Goal: Task Accomplishment & Management: Complete application form

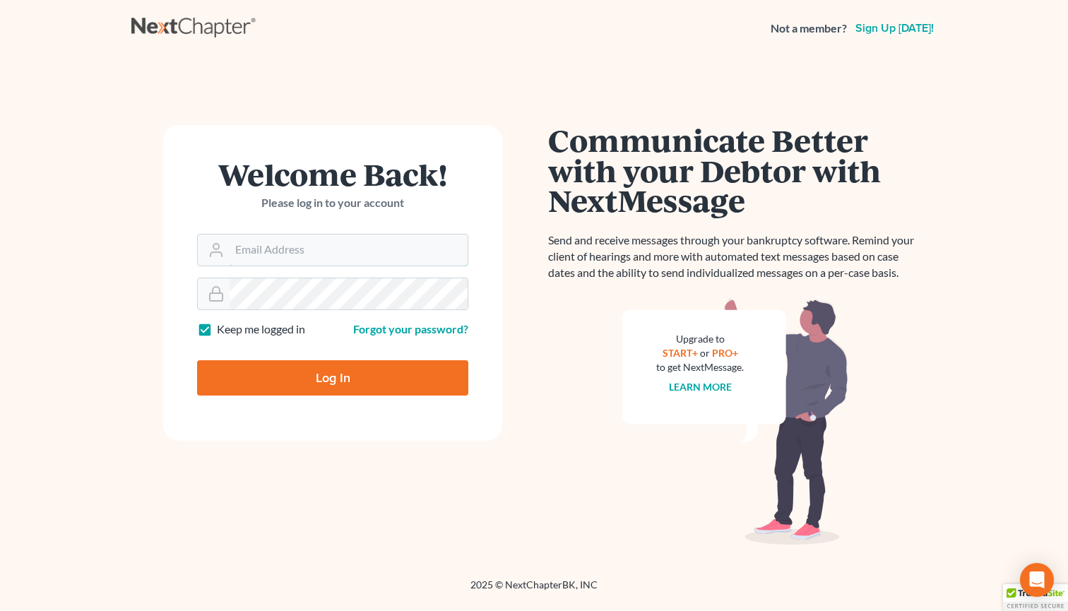
type input "[PERSON_NAME][EMAIL_ADDRESS][DOMAIN_NAME]"
click at [333, 377] on input "Log In" at bounding box center [332, 377] width 271 height 35
type input "Thinking..."
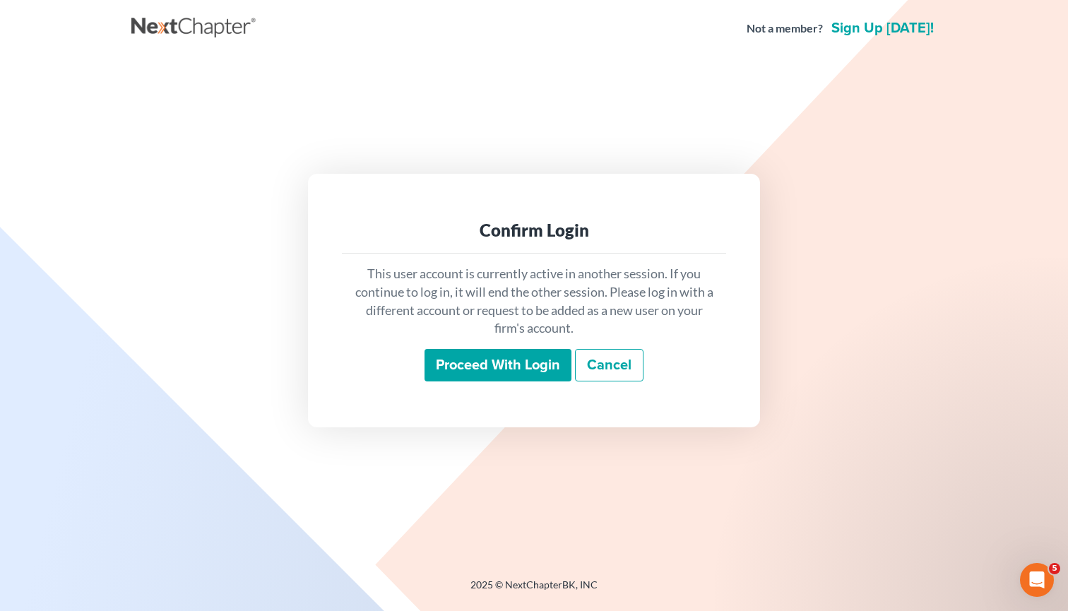
click at [536, 360] on input "Proceed with login" at bounding box center [498, 365] width 147 height 33
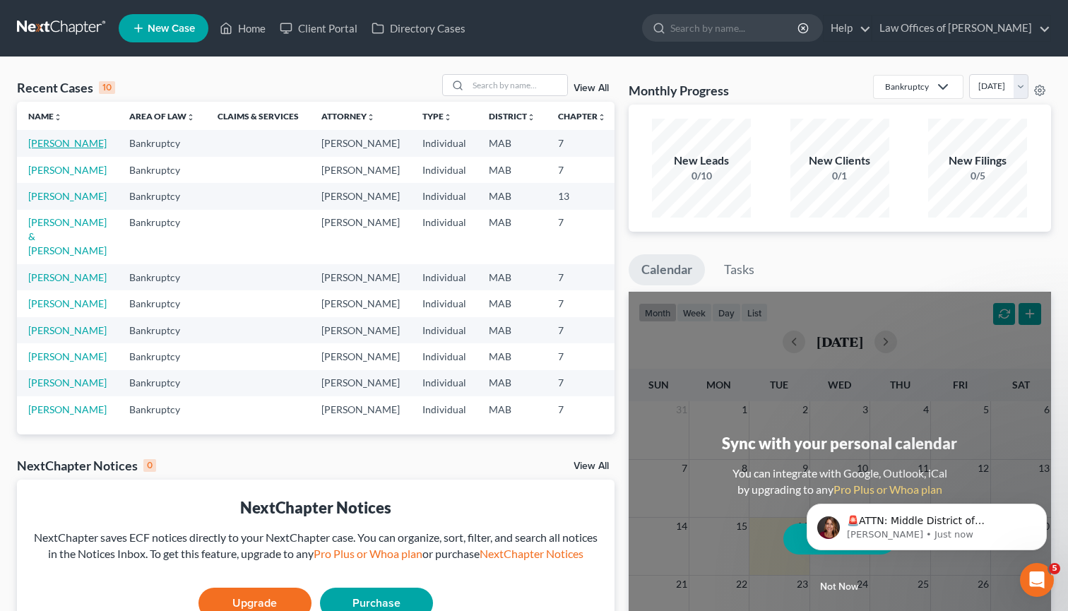
click at [52, 149] on link "[PERSON_NAME]" at bounding box center [67, 143] width 78 height 12
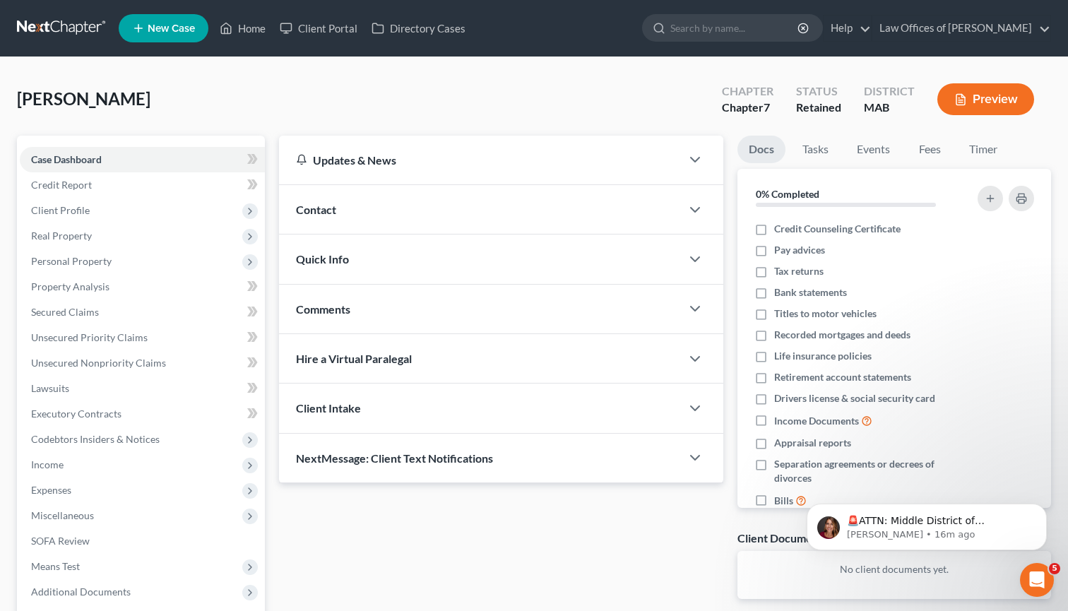
click at [480, 220] on div "Contact" at bounding box center [480, 209] width 402 height 49
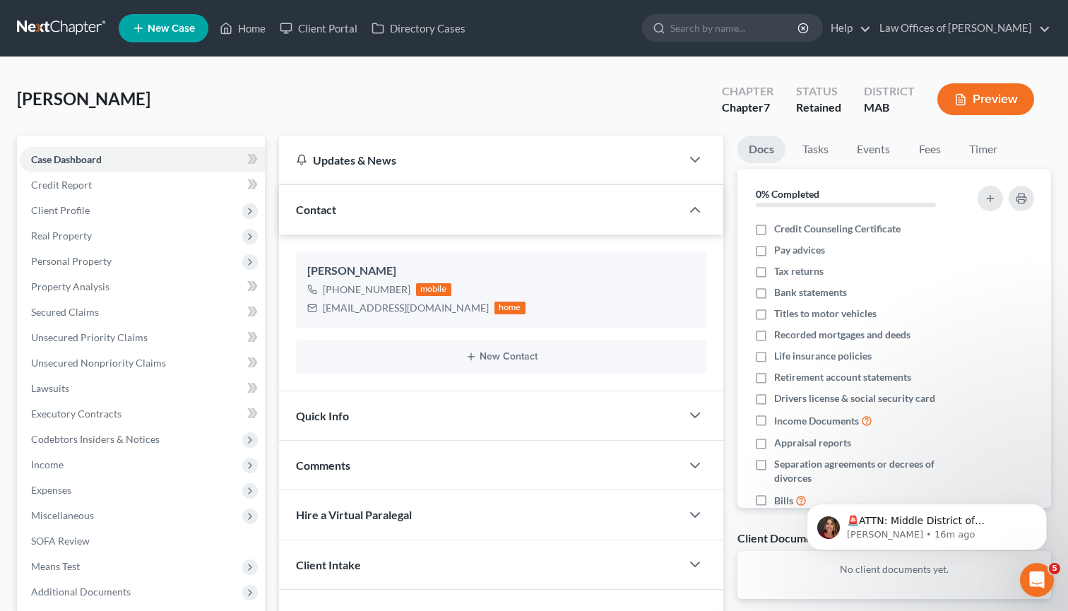
click at [611, 216] on div "Contact" at bounding box center [480, 209] width 402 height 49
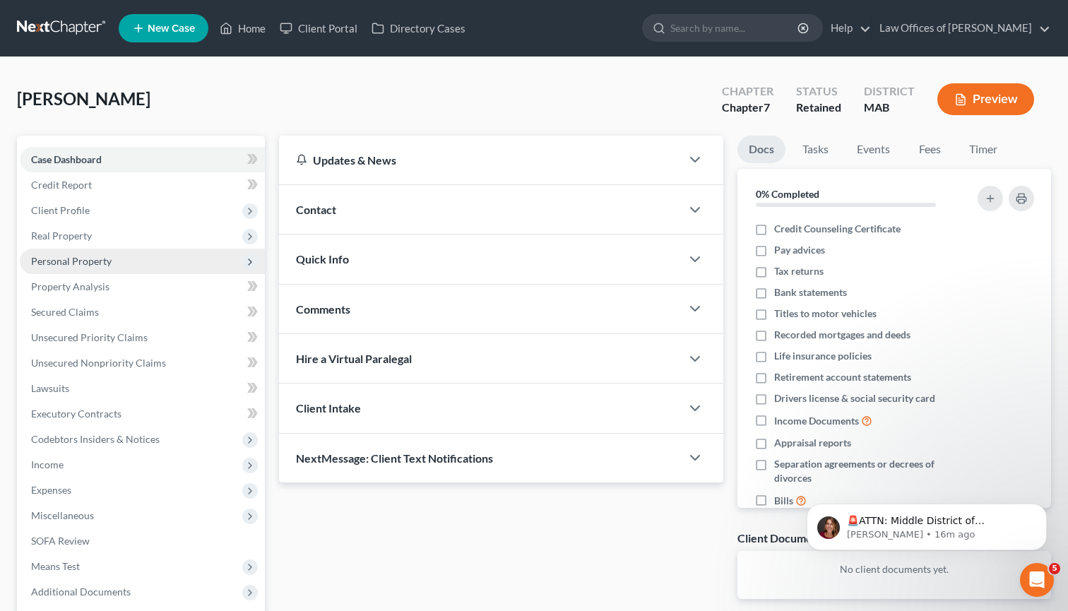
click at [97, 260] on span "Personal Property" at bounding box center [71, 261] width 81 height 12
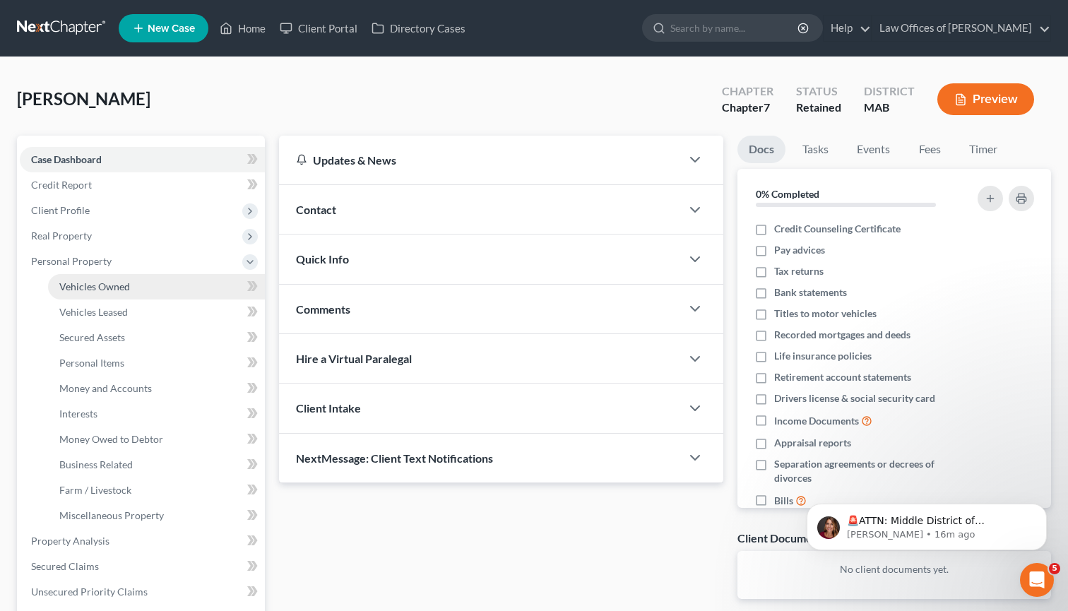
click at [112, 286] on span "Vehicles Owned" at bounding box center [94, 287] width 71 height 12
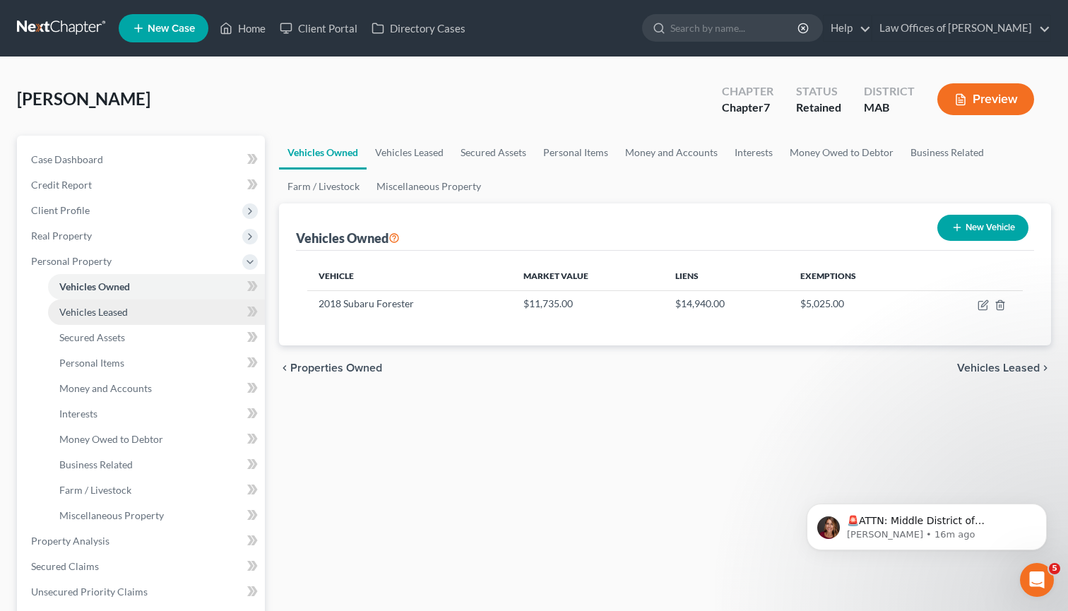
click at [117, 309] on span "Vehicles Leased" at bounding box center [93, 312] width 69 height 12
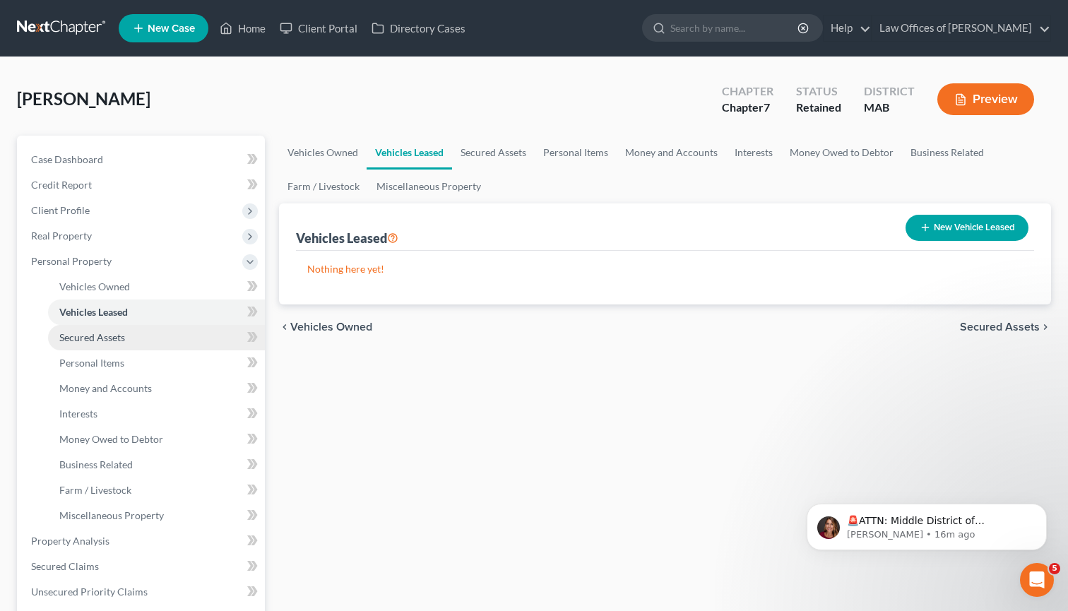
click at [123, 333] on span "Secured Assets" at bounding box center [92, 337] width 66 height 12
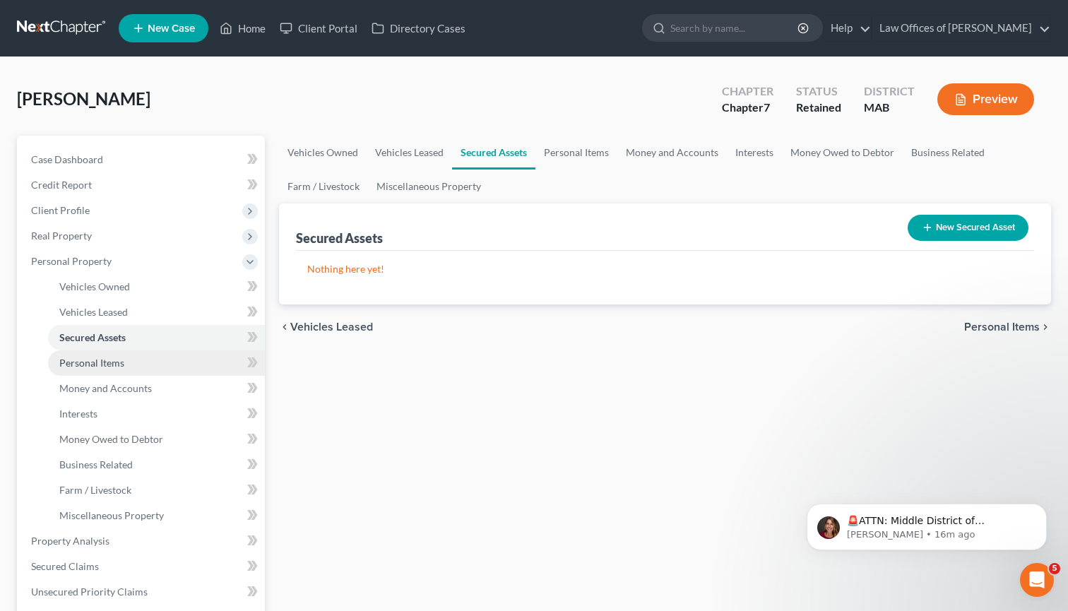
click at [130, 362] on link "Personal Items" at bounding box center [156, 362] width 217 height 25
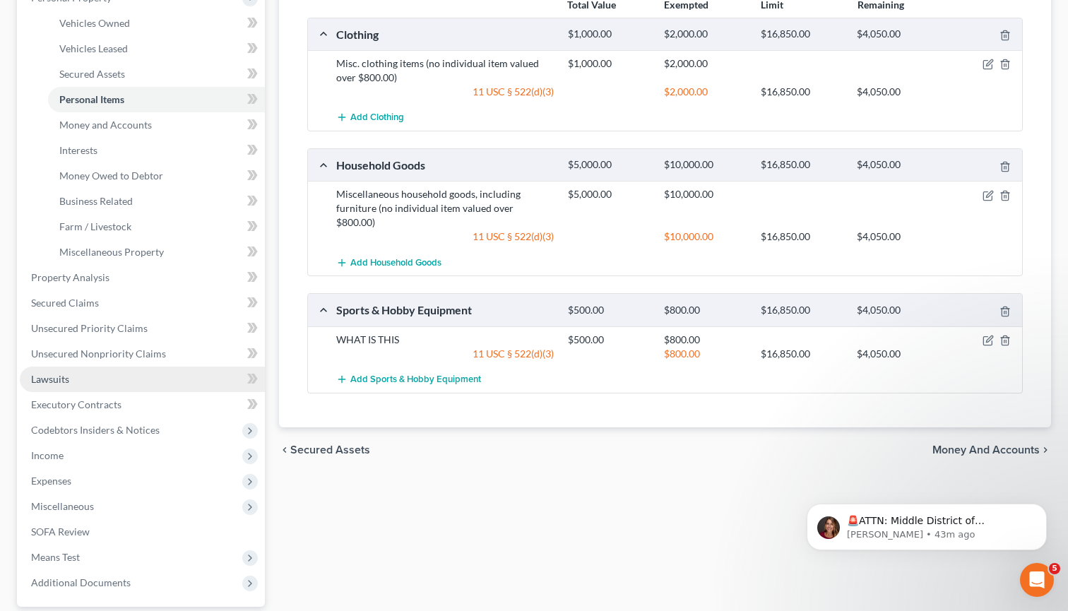
scroll to position [273, 0]
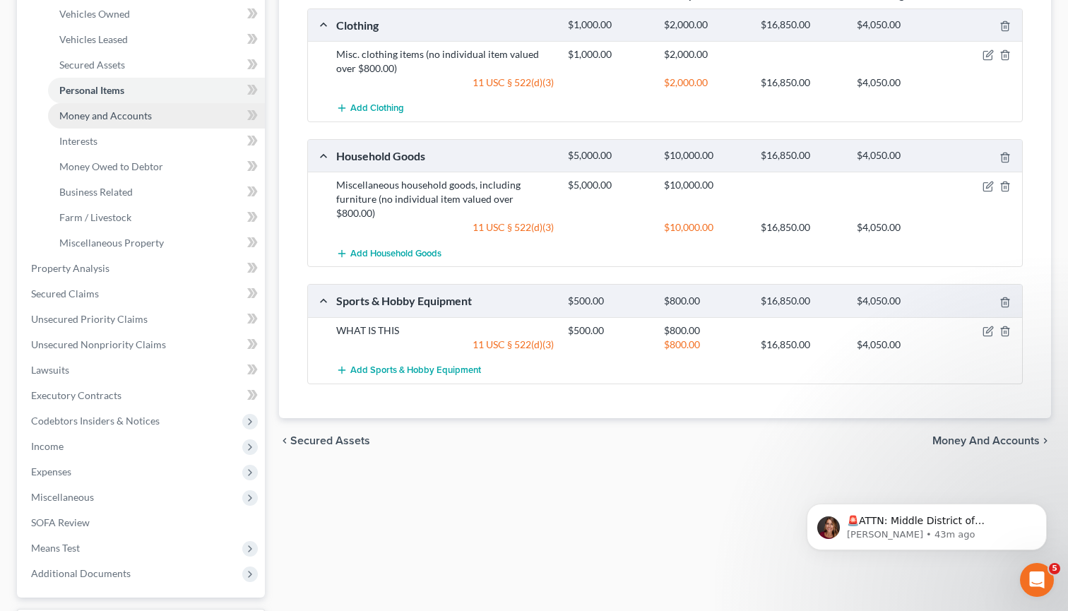
click at [136, 119] on span "Money and Accounts" at bounding box center [105, 116] width 93 height 12
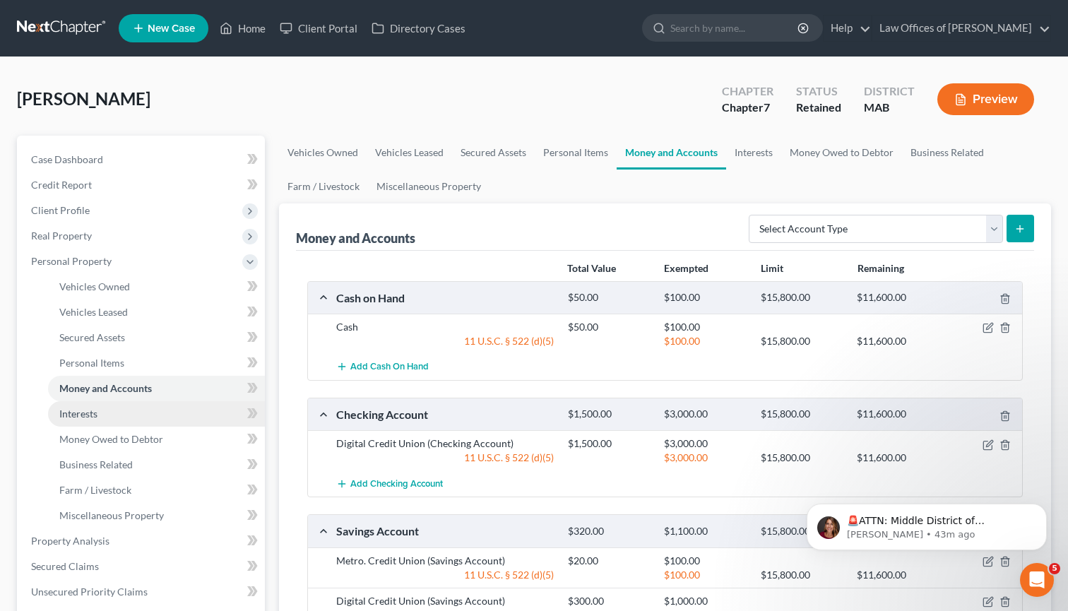
click at [130, 423] on link "Interests" at bounding box center [156, 413] width 217 height 25
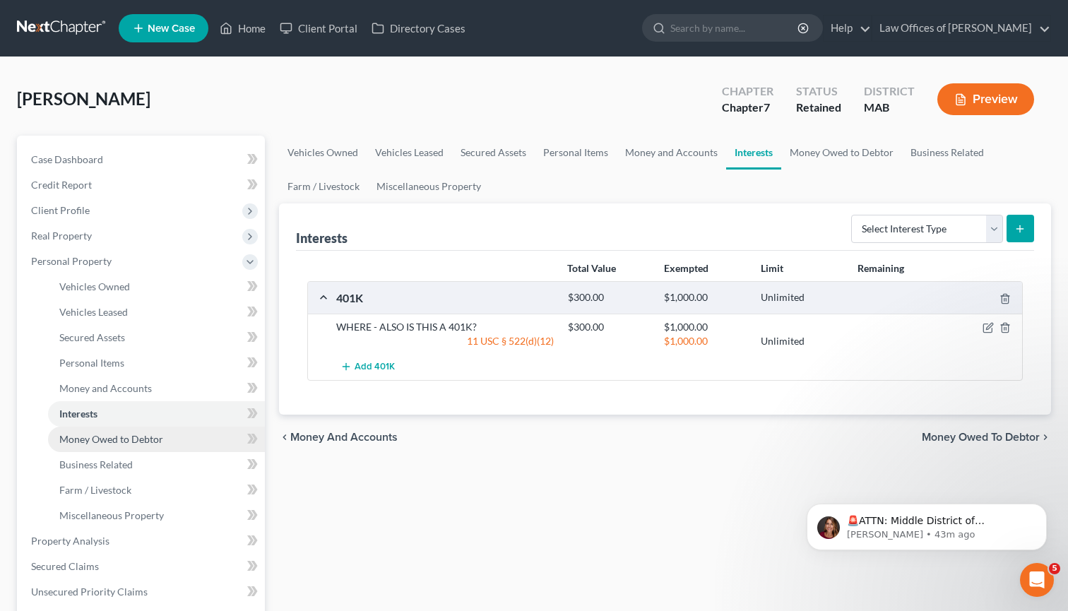
click at [138, 440] on span "Money Owed to Debtor" at bounding box center [111, 439] width 104 height 12
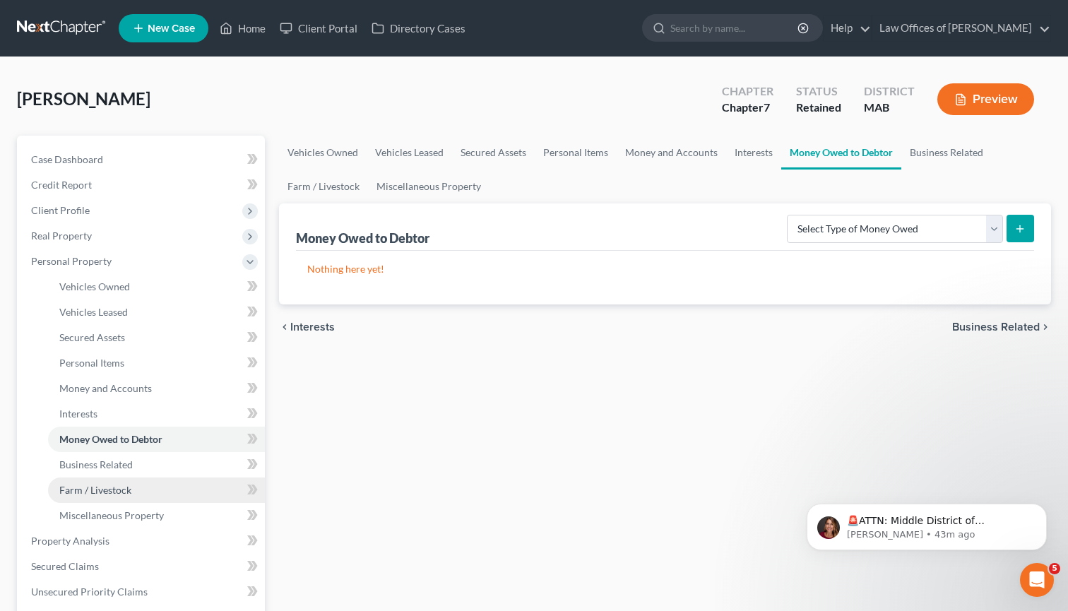
click at [126, 478] on link "Farm / Livestock" at bounding box center [156, 490] width 217 height 25
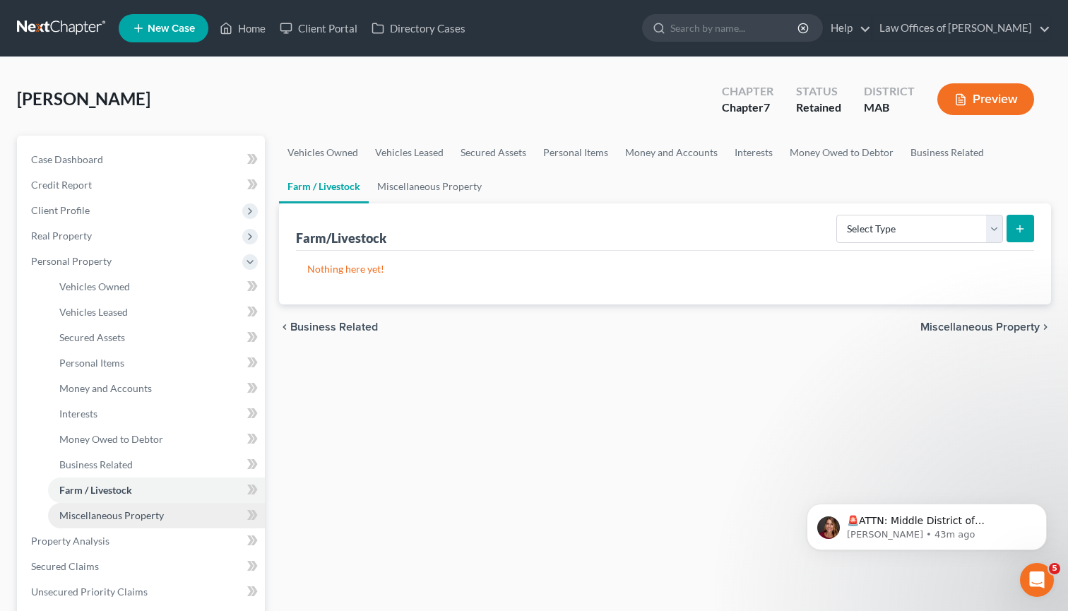
click at [133, 514] on span "Miscellaneous Property" at bounding box center [111, 515] width 105 height 12
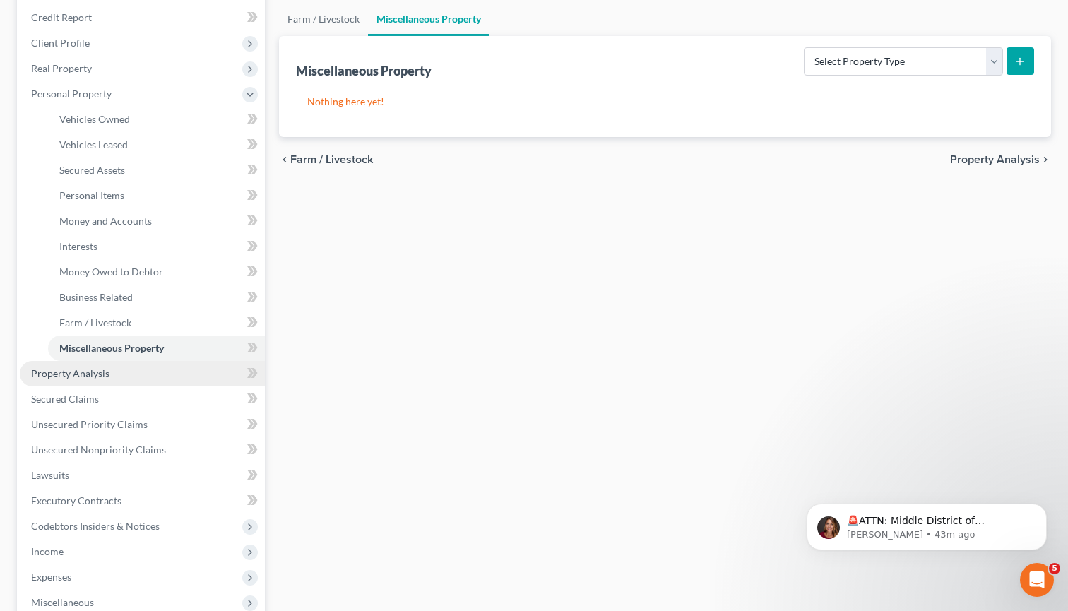
click at [154, 376] on link "Property Analysis" at bounding box center [142, 373] width 245 height 25
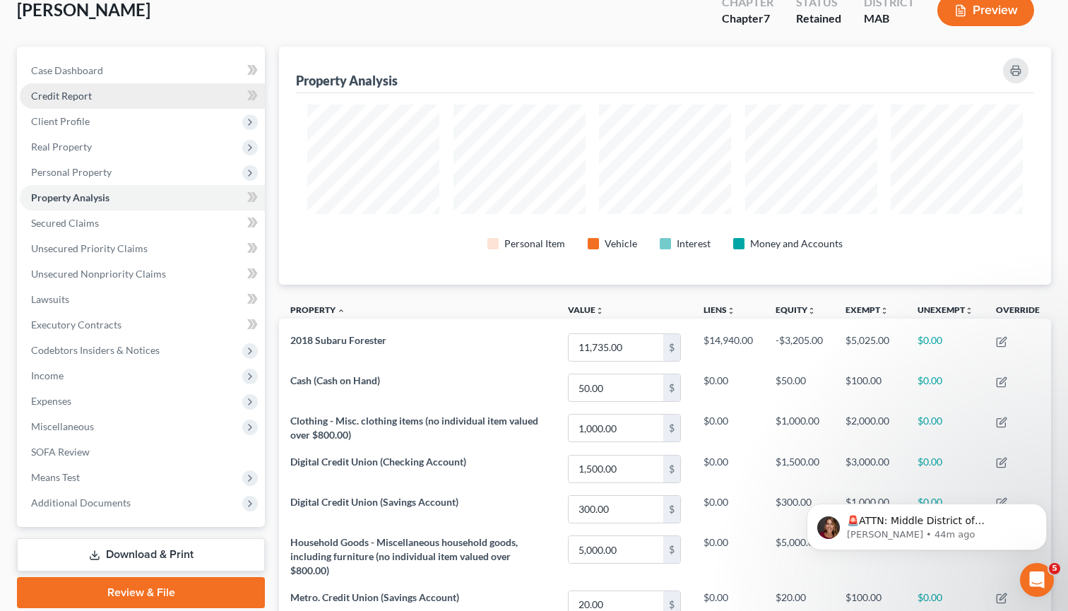
scroll to position [90, 0]
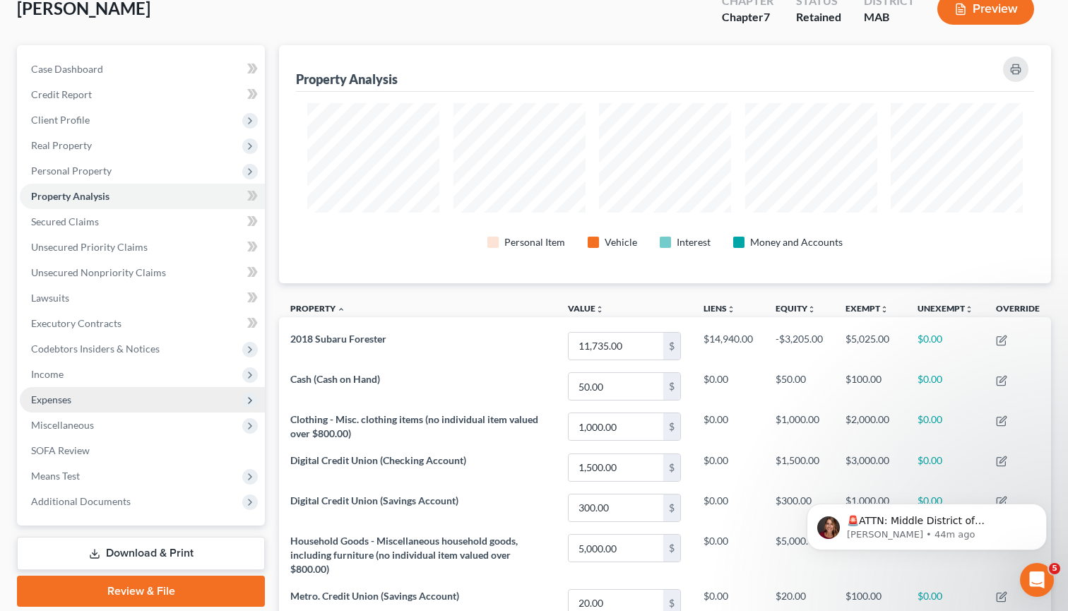
click at [95, 397] on span "Expenses" at bounding box center [142, 399] width 245 height 25
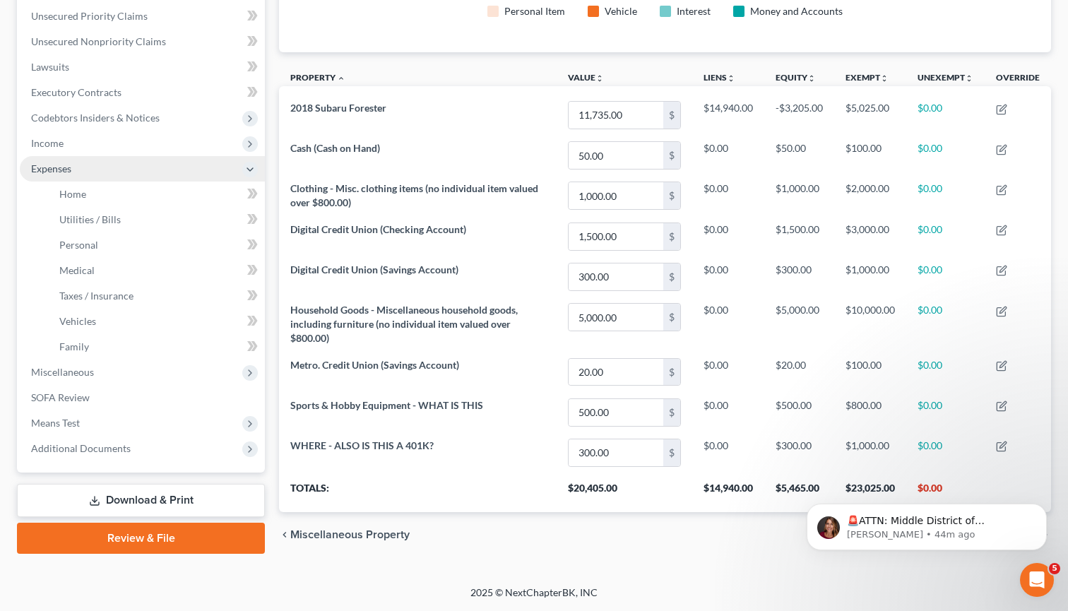
scroll to position [322, 0]
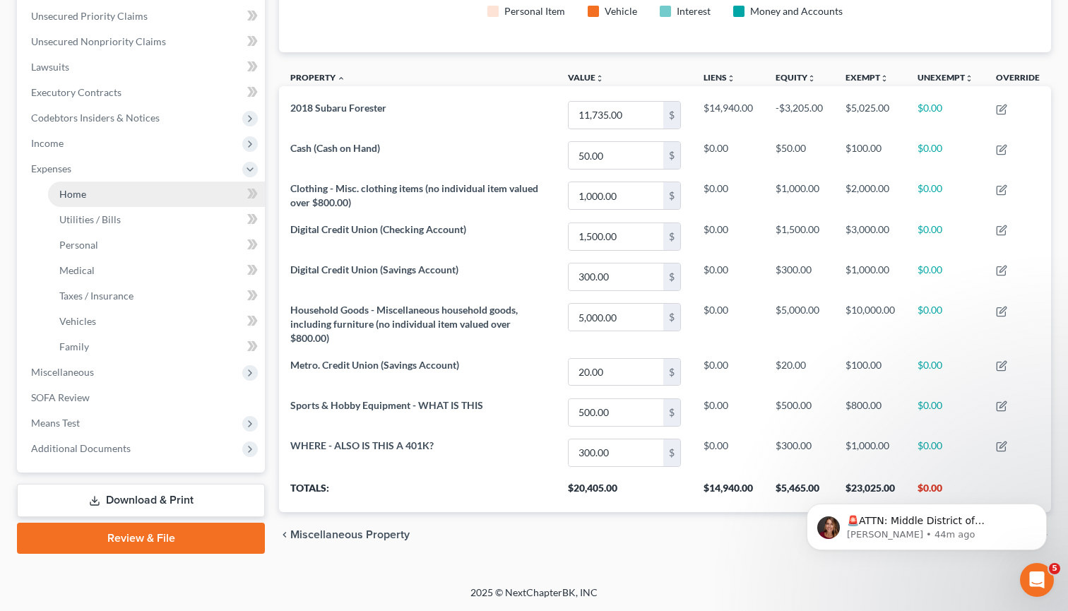
click at [92, 196] on link "Home" at bounding box center [156, 194] width 217 height 25
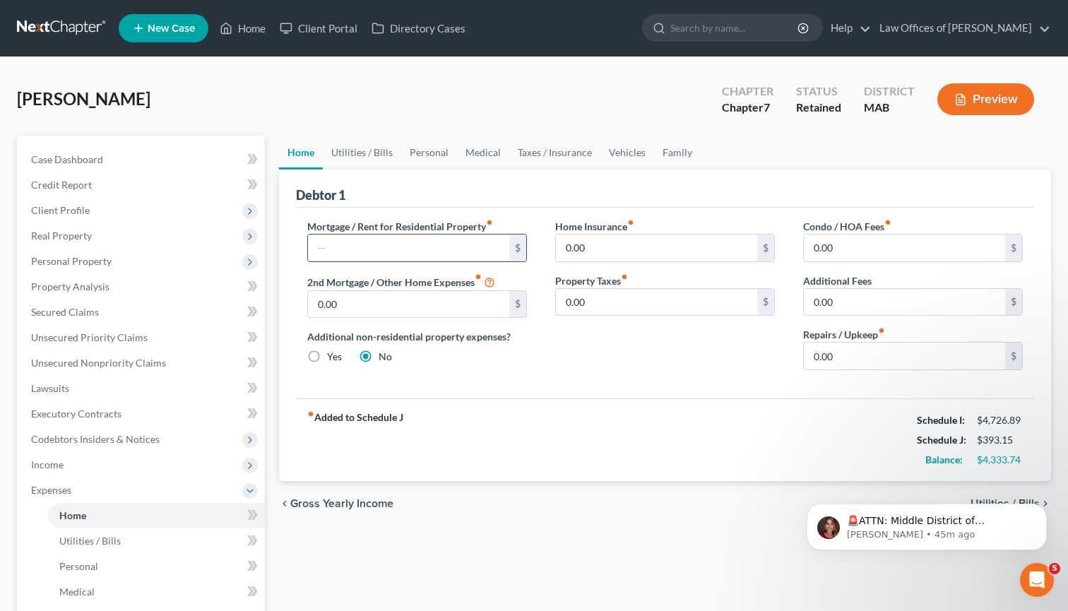
click at [368, 249] on input "text" at bounding box center [408, 248] width 201 height 27
type input "1,650"
click at [358, 159] on link "Utilities / Bills" at bounding box center [362, 153] width 78 height 34
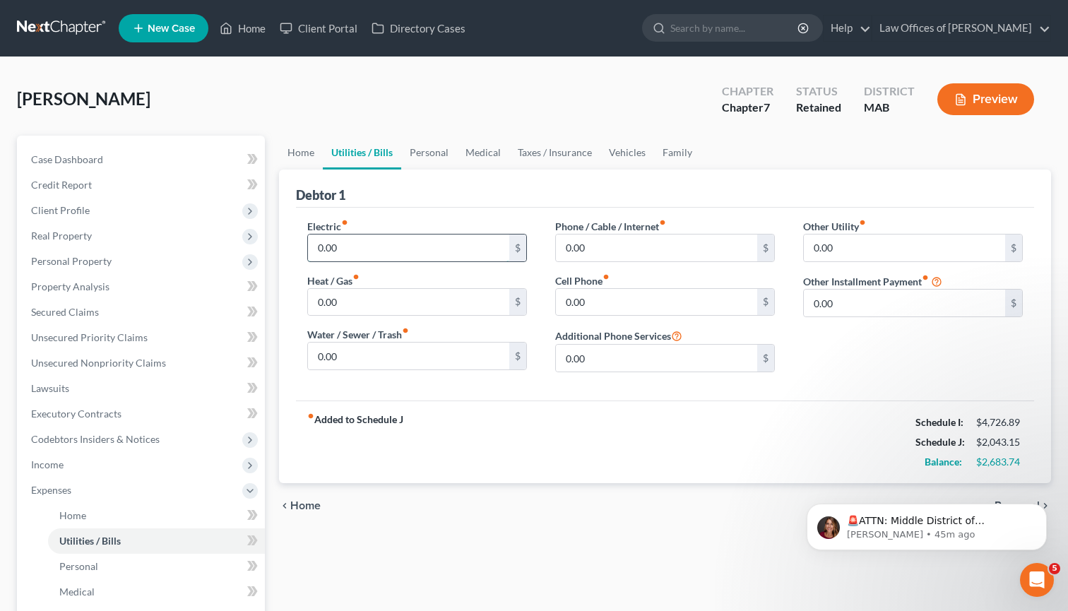
click at [372, 242] on input "0.00" at bounding box center [408, 248] width 201 height 27
type input "430"
drag, startPoint x: 591, startPoint y: 249, endPoint x: 555, endPoint y: 248, distance: 36.0
type input "131"
click at [391, 350] on input "0.00" at bounding box center [408, 356] width 201 height 27
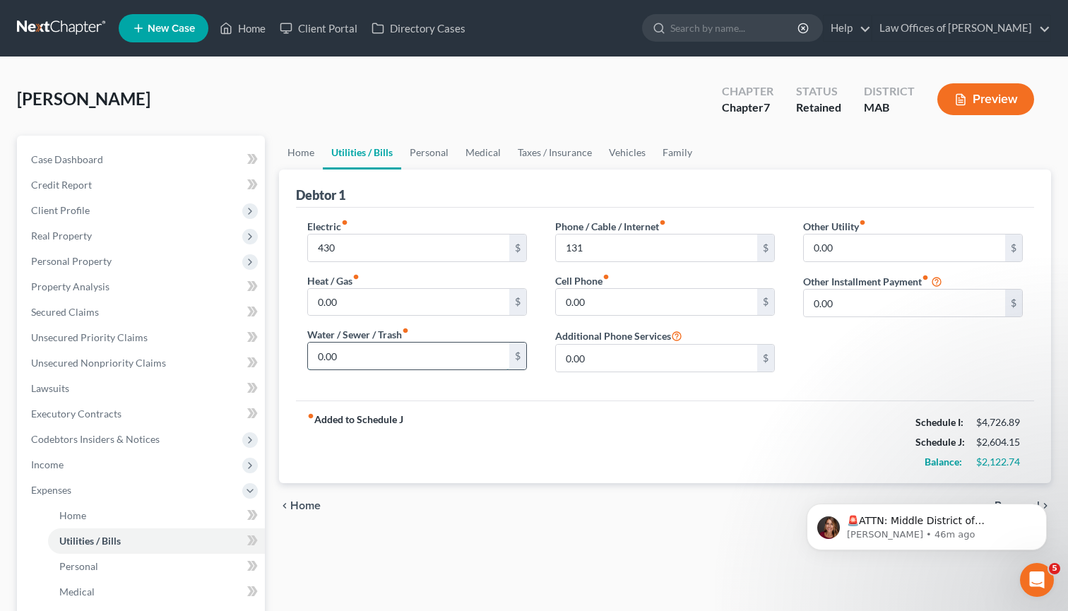
drag, startPoint x: 391, startPoint y: 350, endPoint x: 319, endPoint y: 353, distance: 71.4
click at [319, 353] on input "0.00" at bounding box center [408, 356] width 201 height 27
type input "40"
click at [426, 160] on link "Personal" at bounding box center [429, 153] width 56 height 34
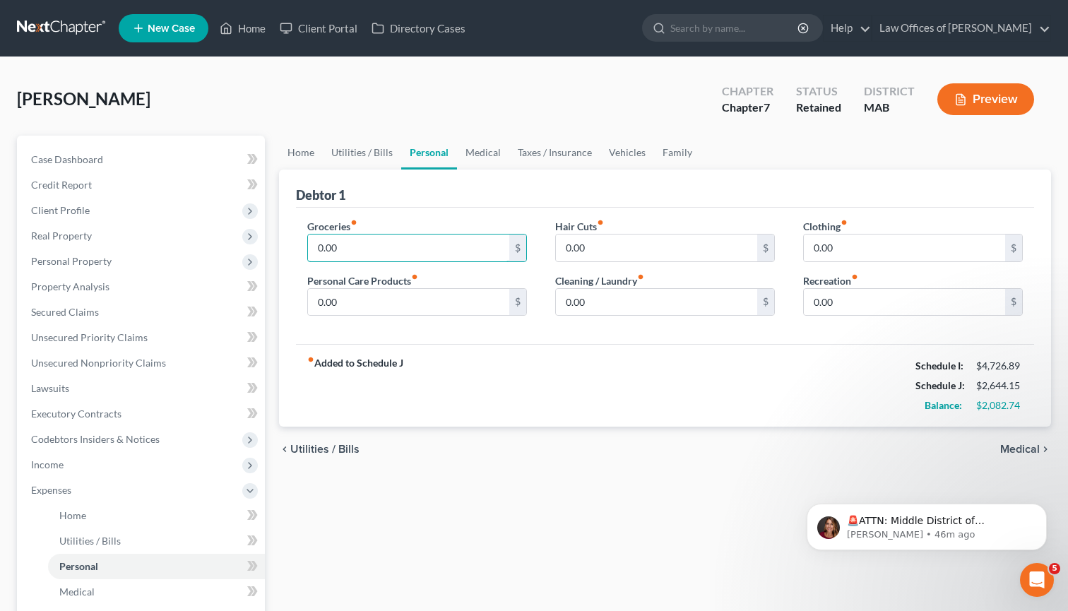
drag, startPoint x: 390, startPoint y: 252, endPoint x: 298, endPoint y: 240, distance: 92.6
click at [298, 240] on div "Groceries fiber_manual_record 0.00 $ Personal Care Products fiber_manual_record…" at bounding box center [417, 273] width 248 height 109
type input "750"
drag, startPoint x: 600, startPoint y: 300, endPoint x: 542, endPoint y: 295, distance: 58.2
click at [542, 297] on div "Hair Cuts fiber_manual_record 0.00 $ Cleaning / Laundry fiber_manual_record 0.0…" at bounding box center [665, 273] width 248 height 109
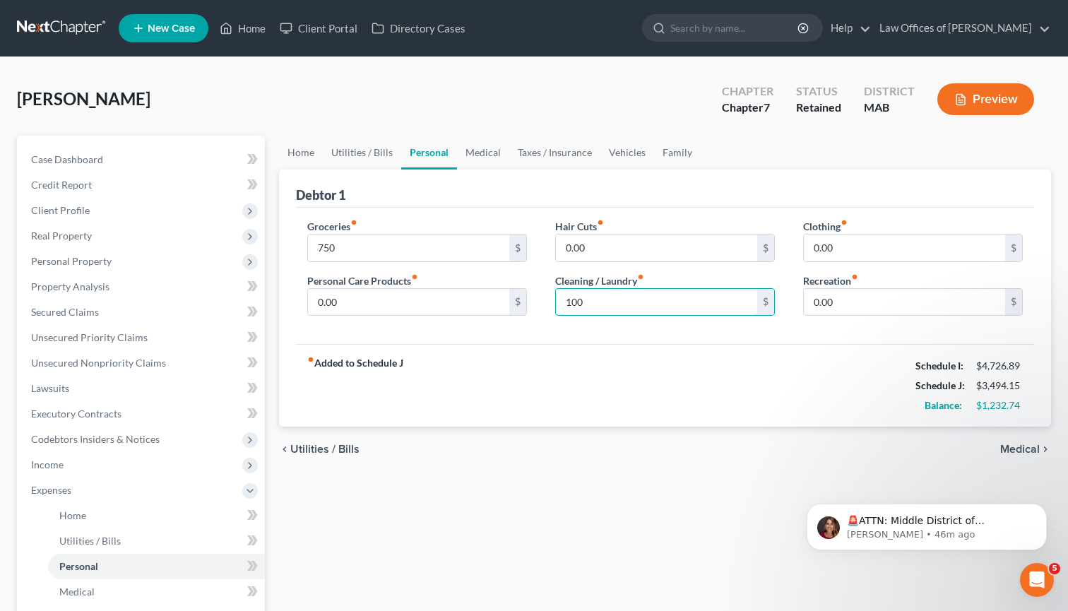
type input "100"
drag, startPoint x: 844, startPoint y: 295, endPoint x: 808, endPoint y: 301, distance: 37.2
click at [808, 301] on input "0.00" at bounding box center [904, 302] width 201 height 27
type input "100"
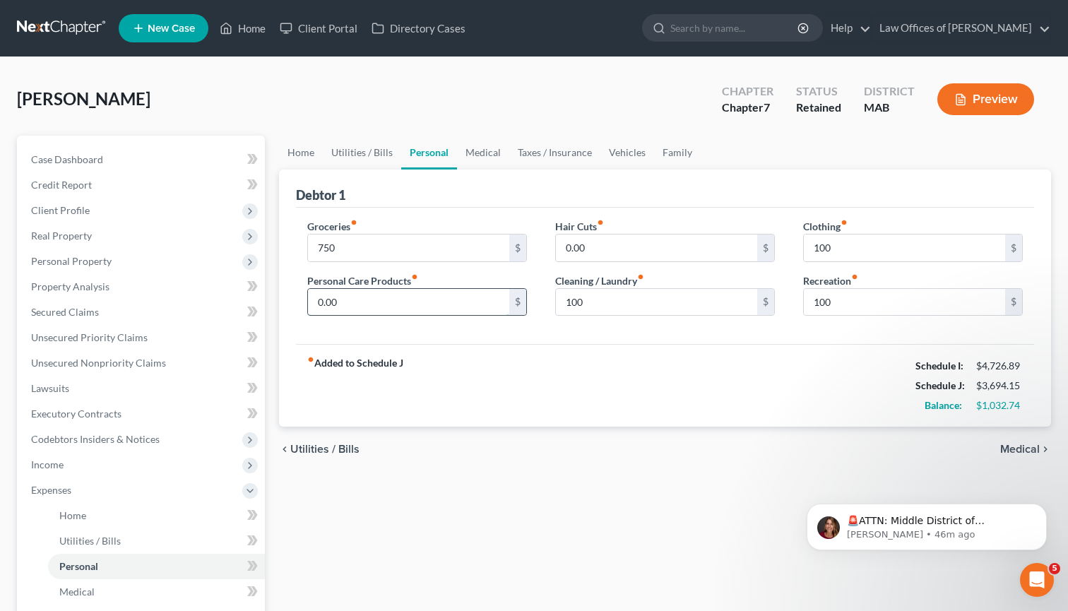
click at [452, 310] on input "0.00" at bounding box center [408, 302] width 201 height 27
type input "0"
type input "1"
click at [623, 156] on link "Vehicles" at bounding box center [628, 153] width 54 height 34
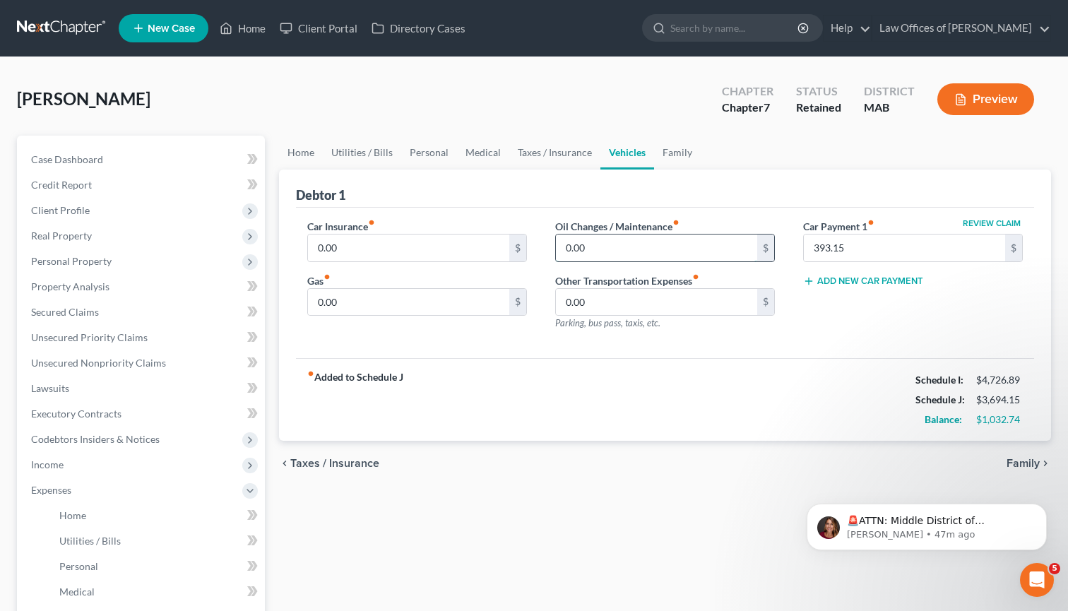
click at [586, 246] on input "0.00" at bounding box center [656, 248] width 201 height 27
click at [425, 155] on link "Personal" at bounding box center [429, 153] width 56 height 34
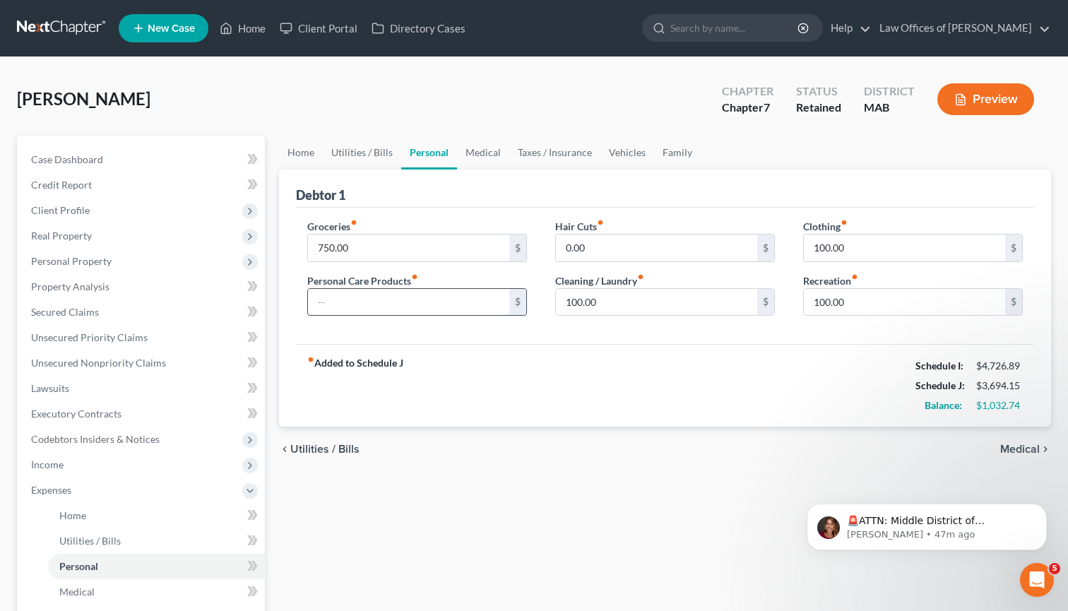
click at [376, 309] on input "text" at bounding box center [408, 302] width 201 height 27
type input "1"
type input "7"
type input "65"
drag, startPoint x: 596, startPoint y: 251, endPoint x: 543, endPoint y: 251, distance: 53.7
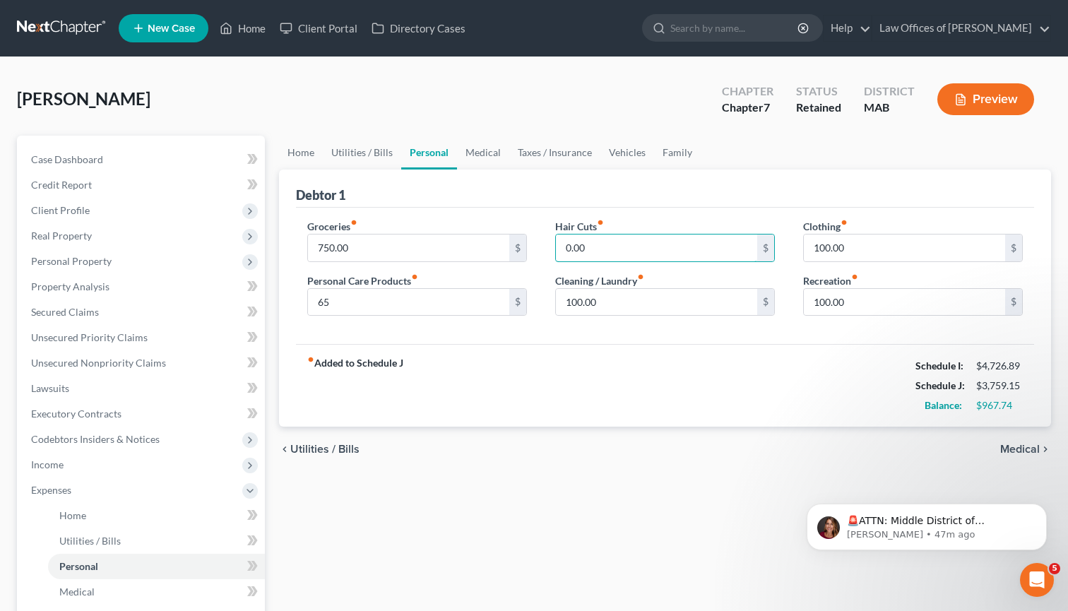
click at [543, 251] on div "Hair Cuts fiber_manual_record 0.00 $ Cleaning / Laundry fiber_manual_record 100…" at bounding box center [665, 273] width 248 height 109
type input "35"
click at [671, 150] on link "Family" at bounding box center [677, 153] width 47 height 34
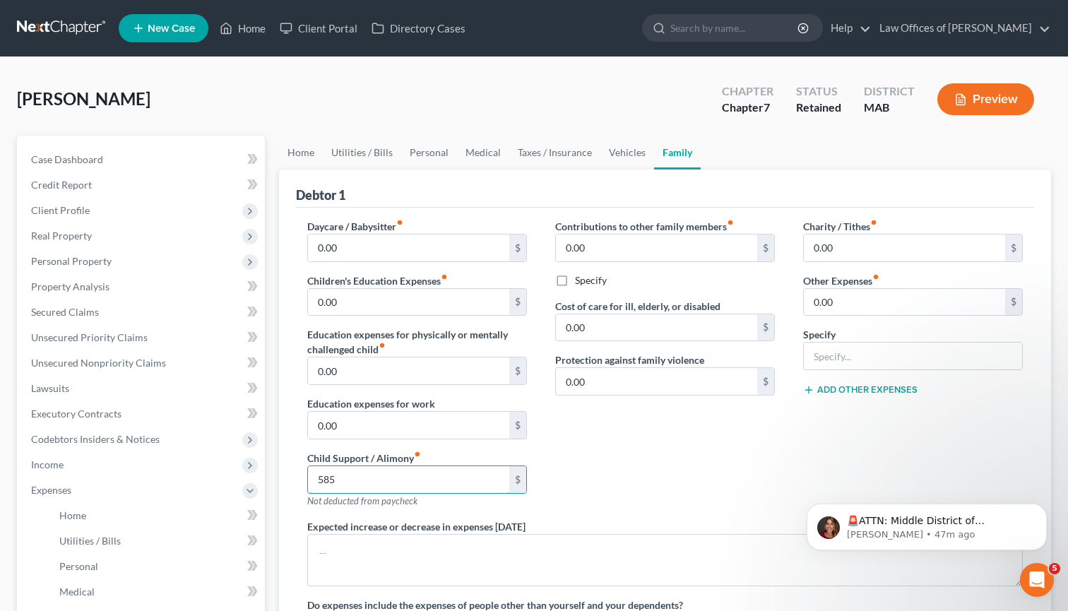
type input "585"
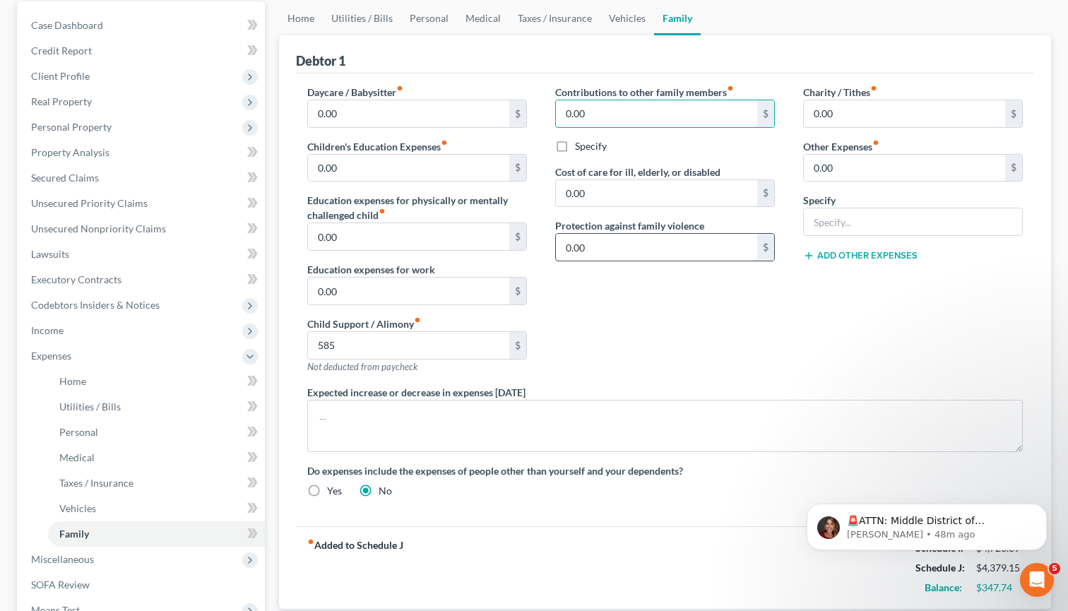
scroll to position [112, 0]
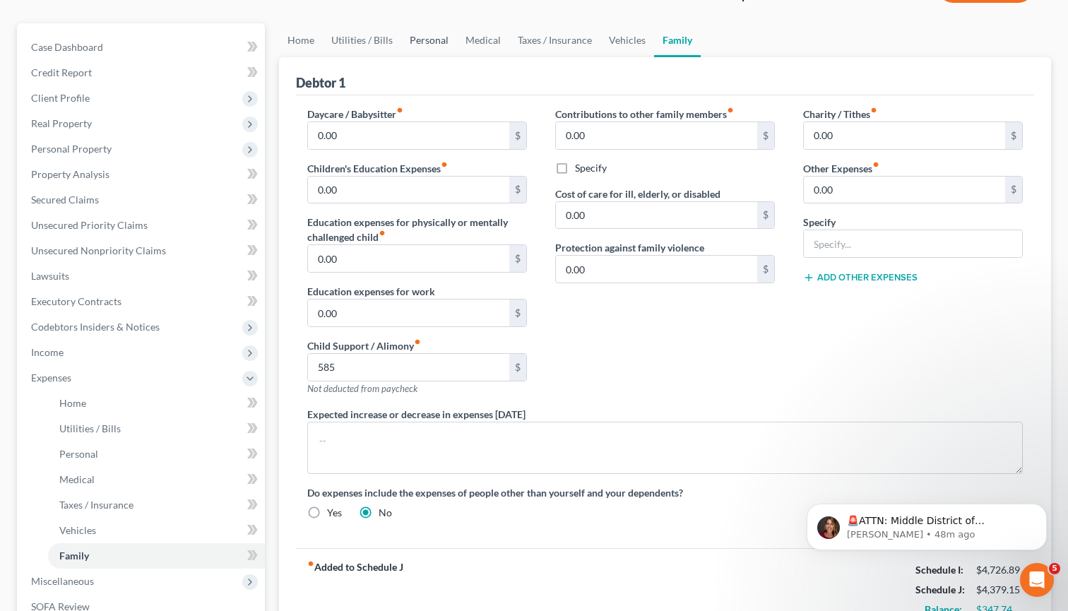
click at [437, 42] on link "Personal" at bounding box center [429, 40] width 56 height 34
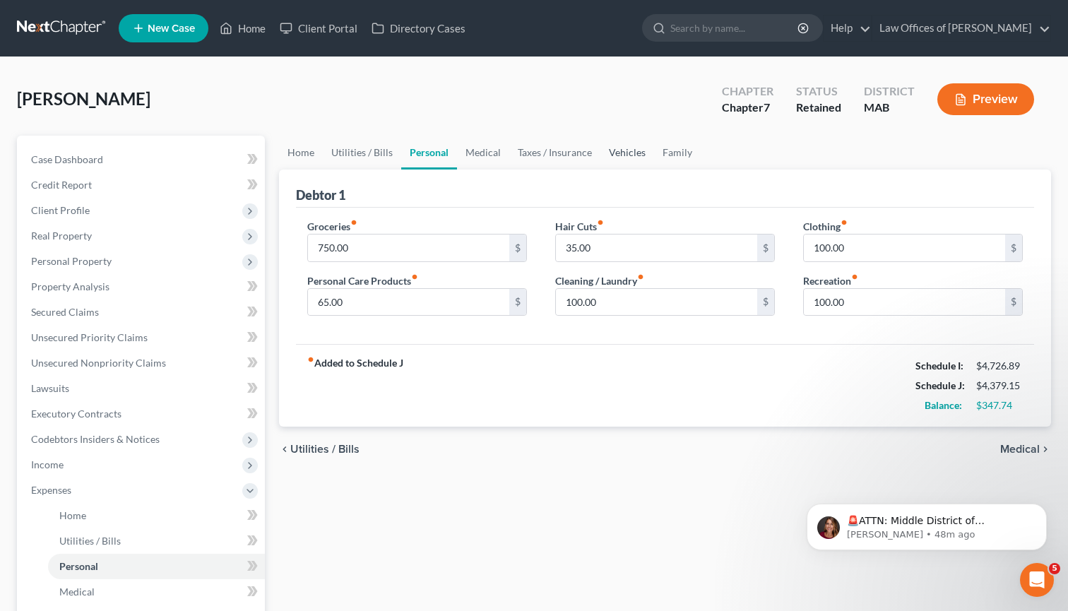
click at [616, 146] on link "Vehicles" at bounding box center [628, 153] width 54 height 34
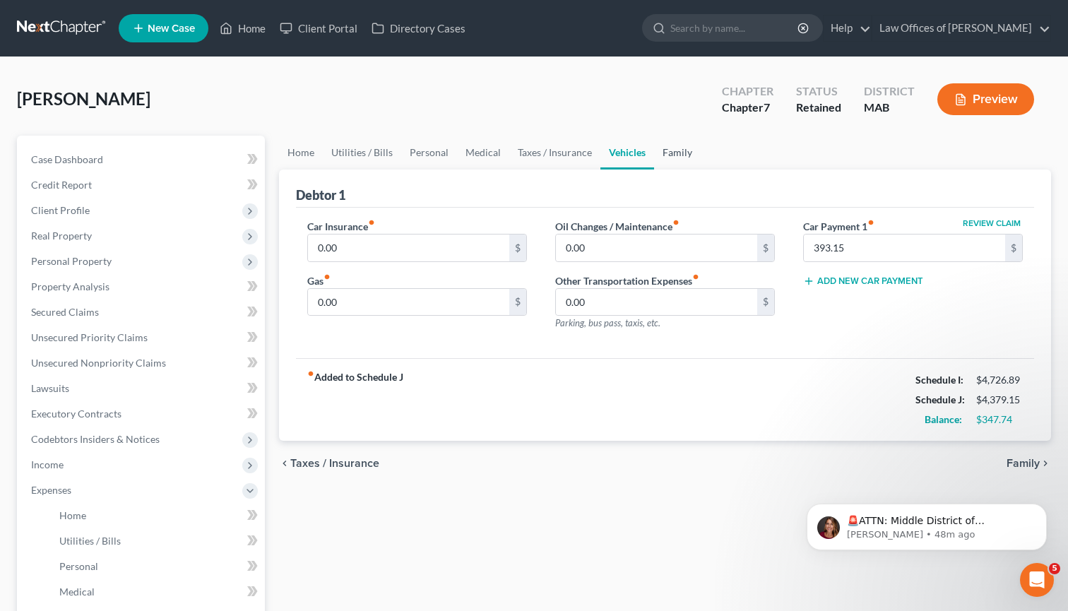
click at [682, 152] on link "Family" at bounding box center [677, 153] width 47 height 34
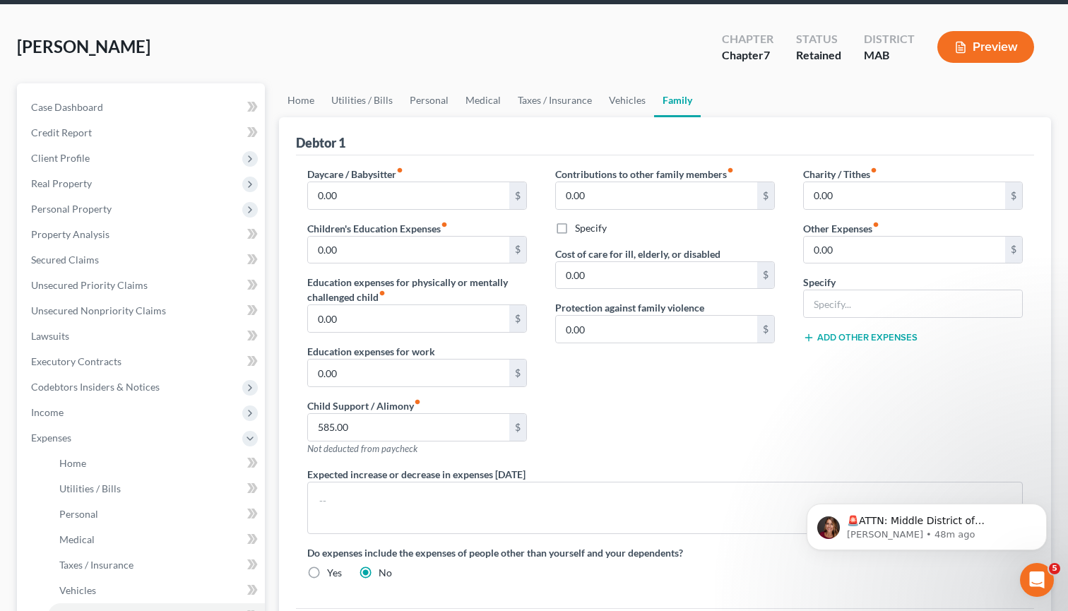
scroll to position [32, 0]
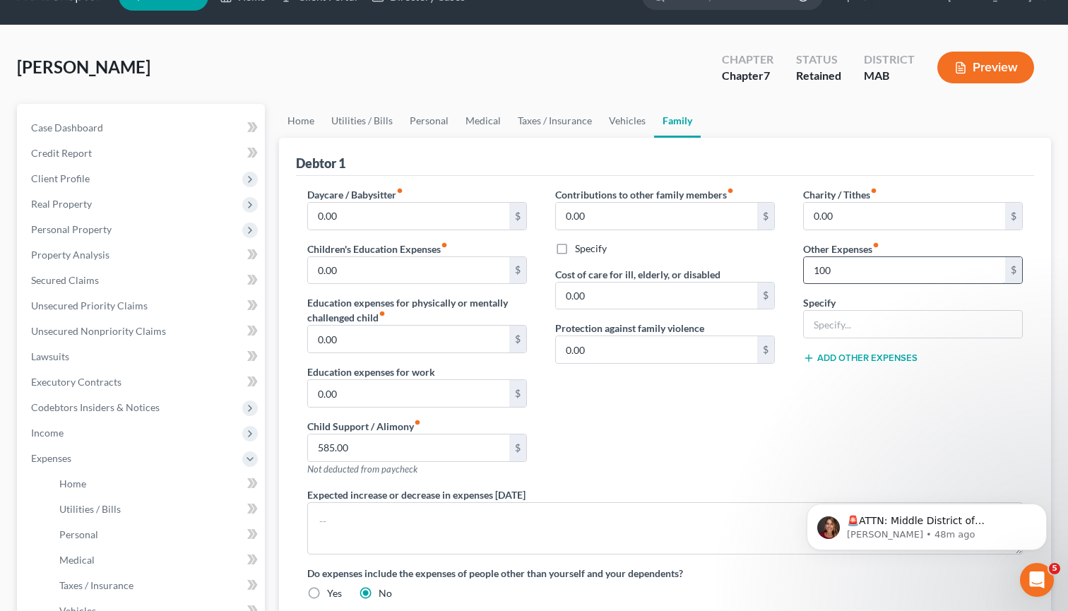
type input "100"
type input "Pet Food and Pet Care"
click at [622, 120] on link "Vehicles" at bounding box center [628, 121] width 54 height 34
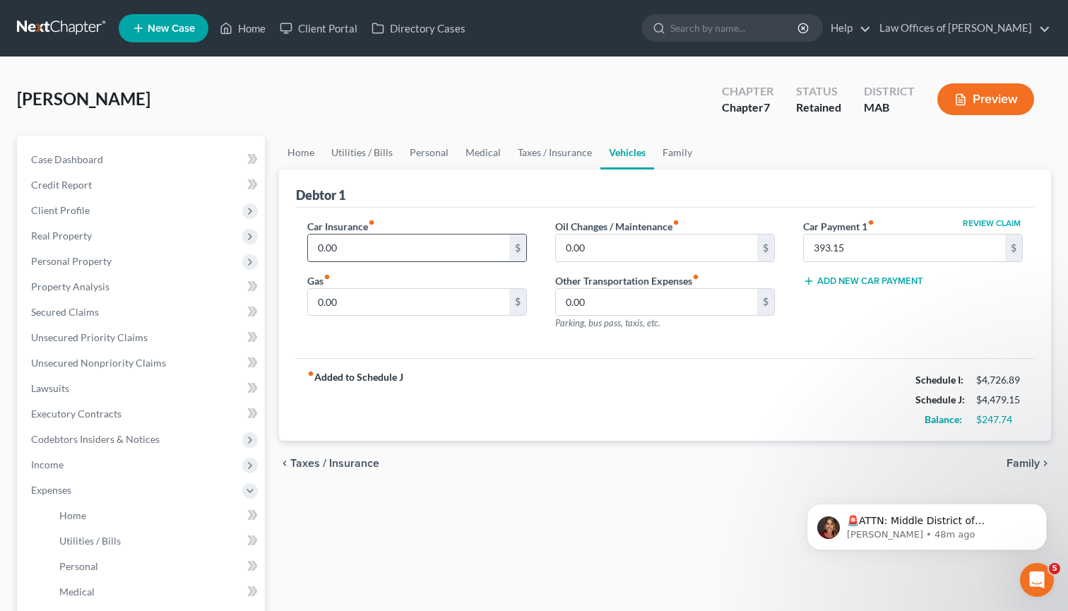
drag, startPoint x: 400, startPoint y: 250, endPoint x: 320, endPoint y: 251, distance: 79.8
click at [320, 251] on input "0.00" at bounding box center [408, 248] width 201 height 27
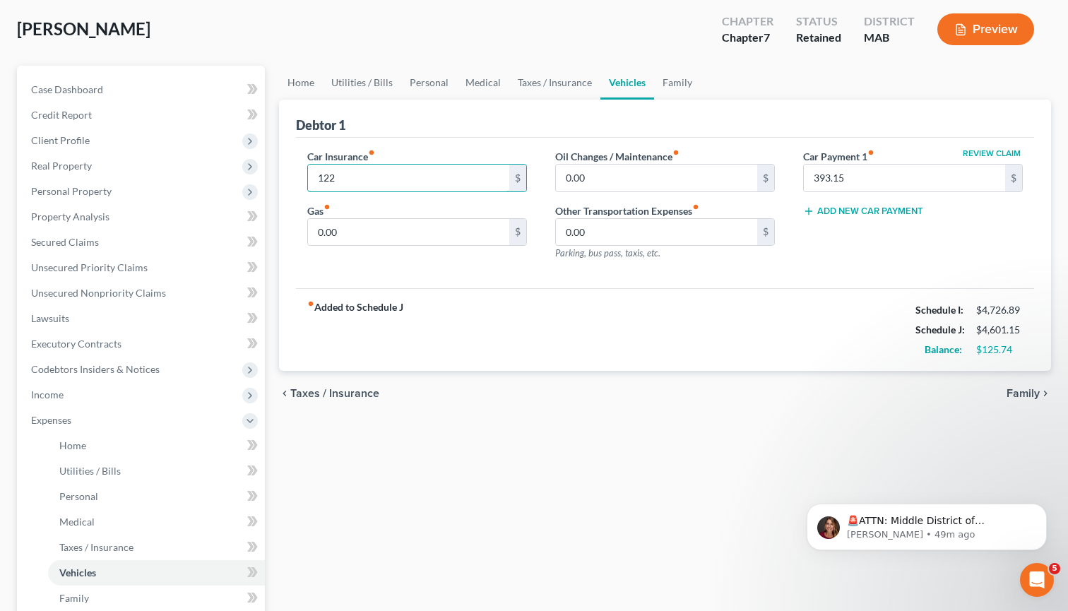
scroll to position [68, 0]
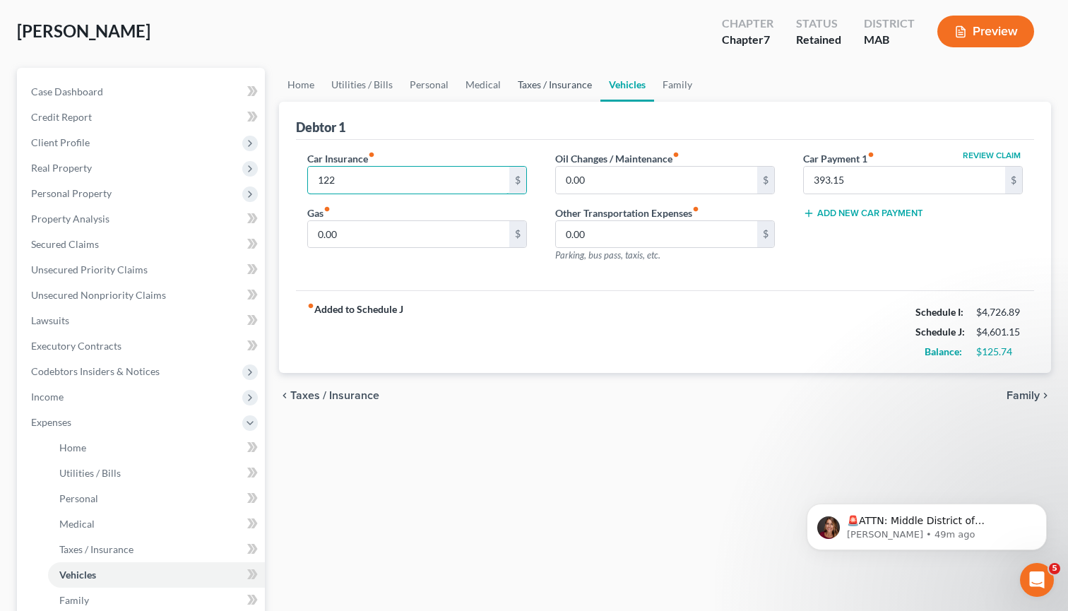
type input "122"
click at [560, 90] on link "Taxes / Insurance" at bounding box center [554, 85] width 91 height 34
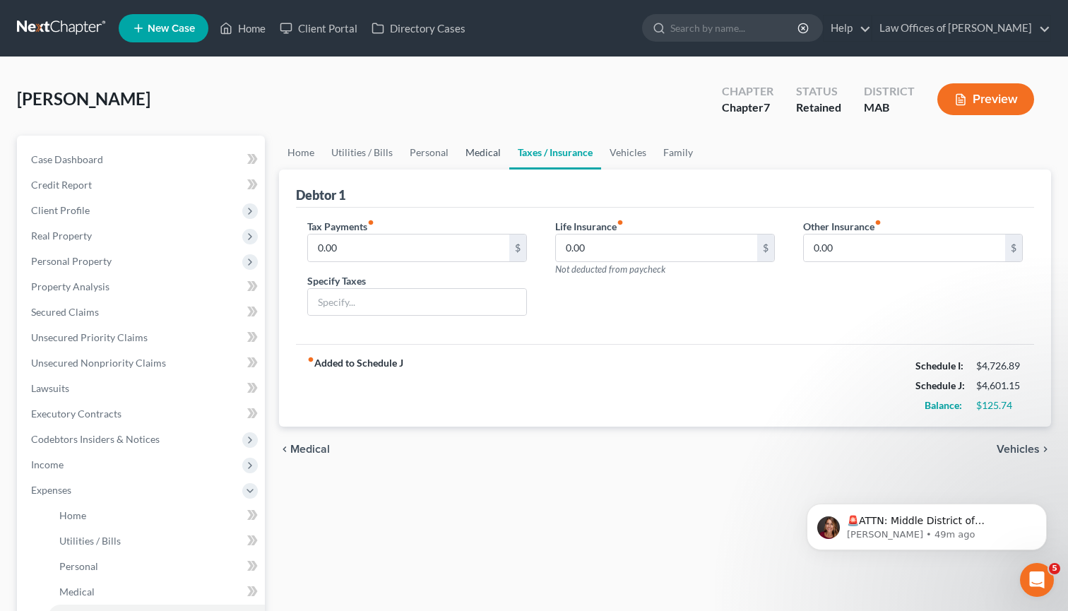
click at [479, 151] on link "Medical" at bounding box center [483, 153] width 52 height 34
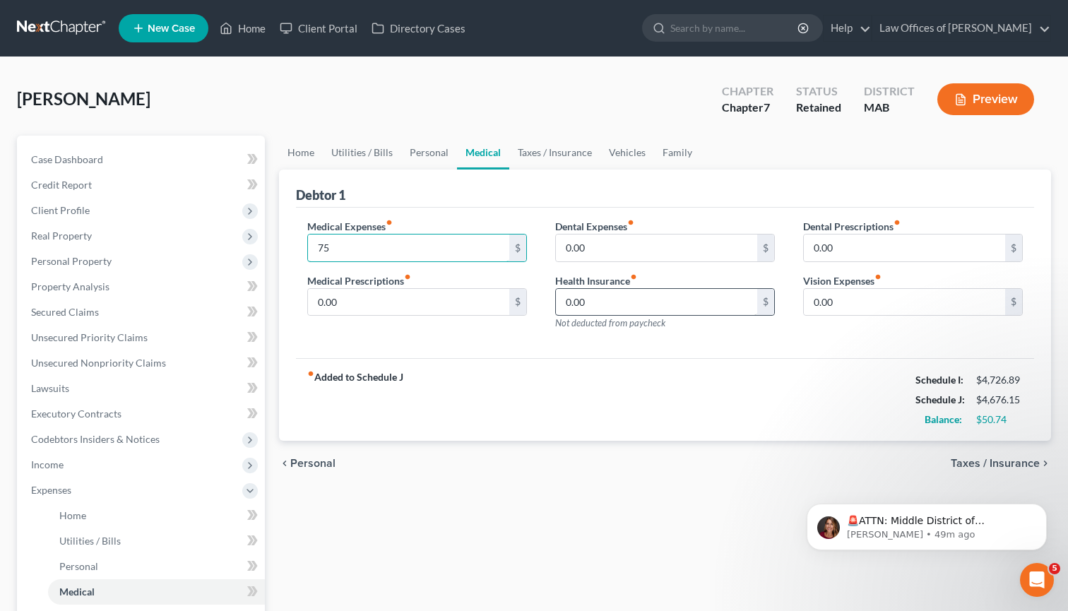
type input "75"
click at [584, 297] on input "0.00" at bounding box center [656, 302] width 201 height 27
drag, startPoint x: 594, startPoint y: 302, endPoint x: 548, endPoint y: 301, distance: 46.0
click at [548, 301] on div "Dental Expenses fiber_manual_record 0.00 $ Health Insurance fiber_manual_record…" at bounding box center [665, 280] width 248 height 123
type input "585"
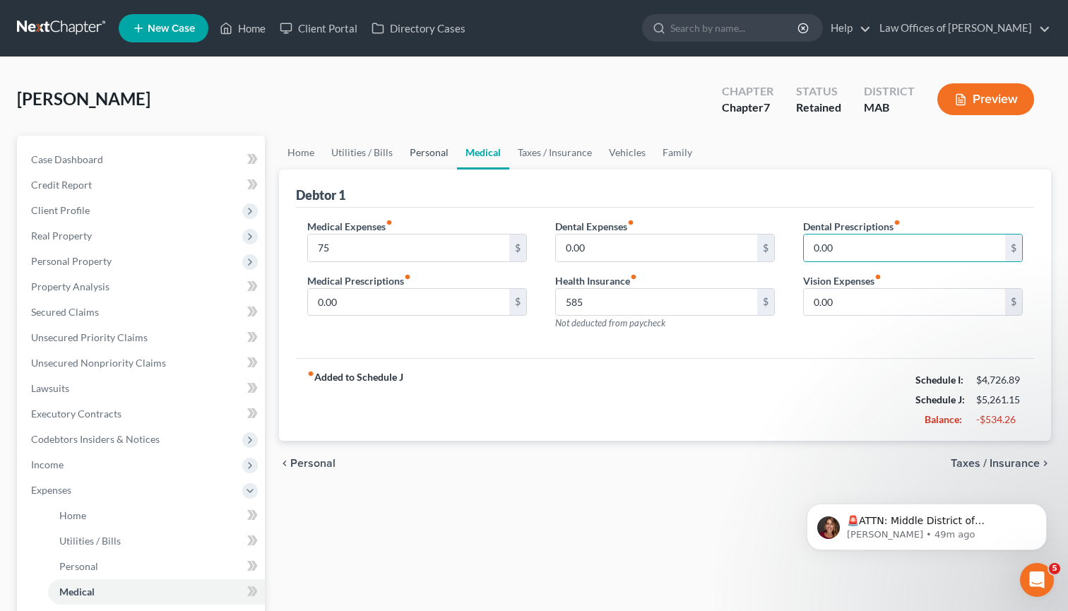
click at [422, 153] on link "Personal" at bounding box center [429, 153] width 56 height 34
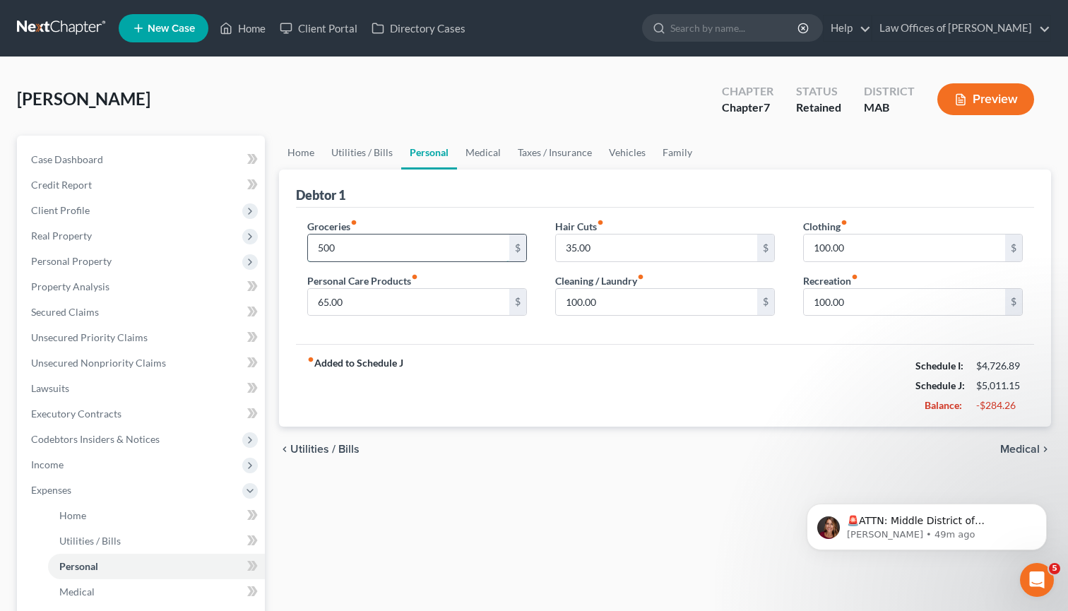
type input "500"
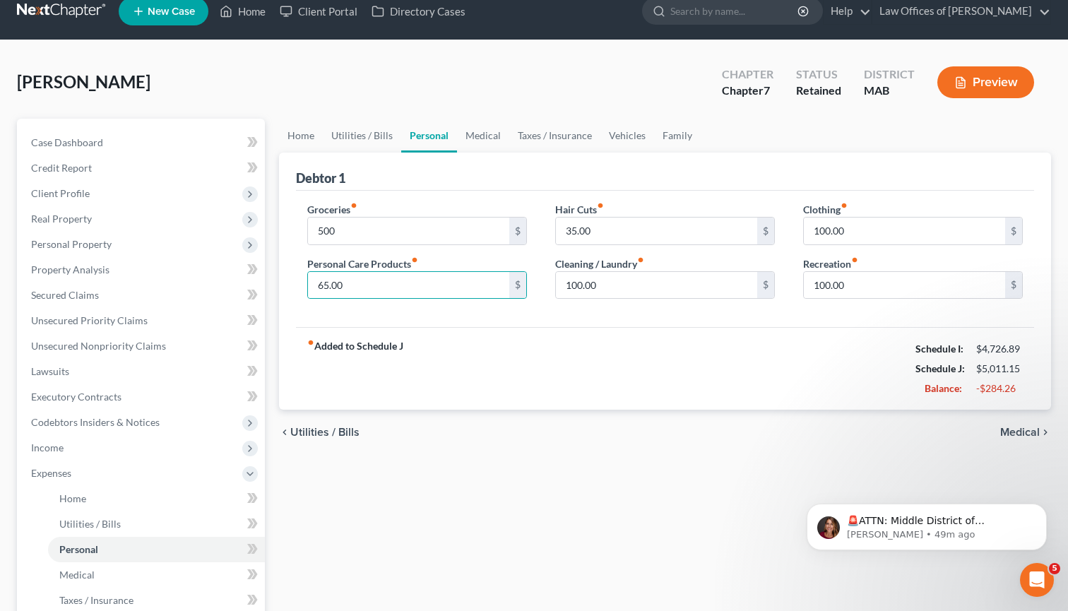
click at [1025, 429] on span "Medical" at bounding box center [1021, 432] width 40 height 11
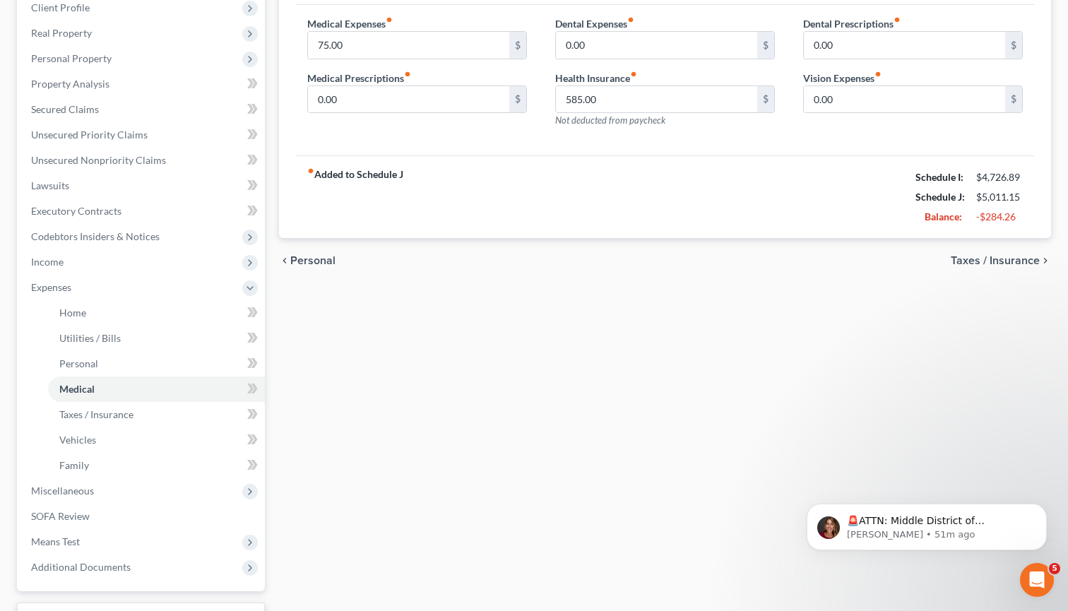
scroll to position [203, 0]
click at [82, 242] on span "Codebtors Insiders & Notices" at bounding box center [142, 235] width 245 height 25
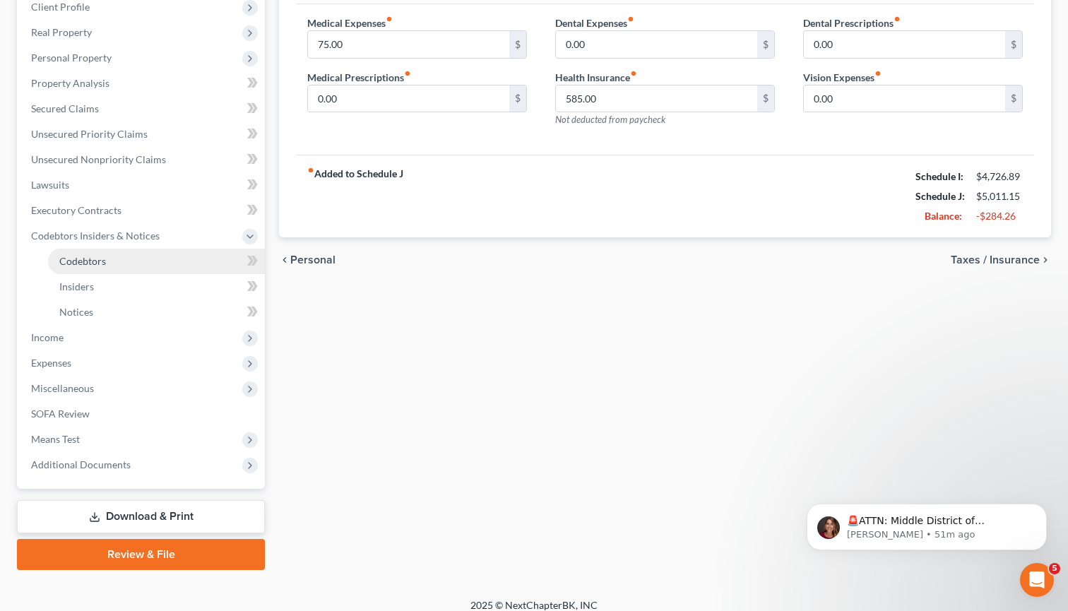
click at [82, 269] on link "Codebtors" at bounding box center [156, 261] width 217 height 25
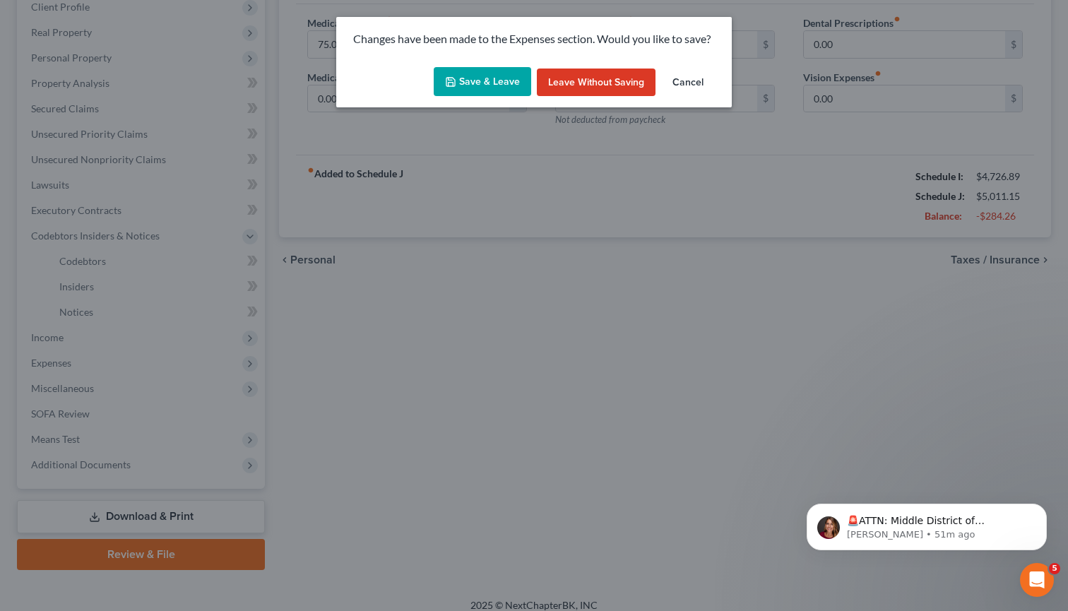
click at [490, 79] on button "Save & Leave" at bounding box center [483, 82] width 98 height 30
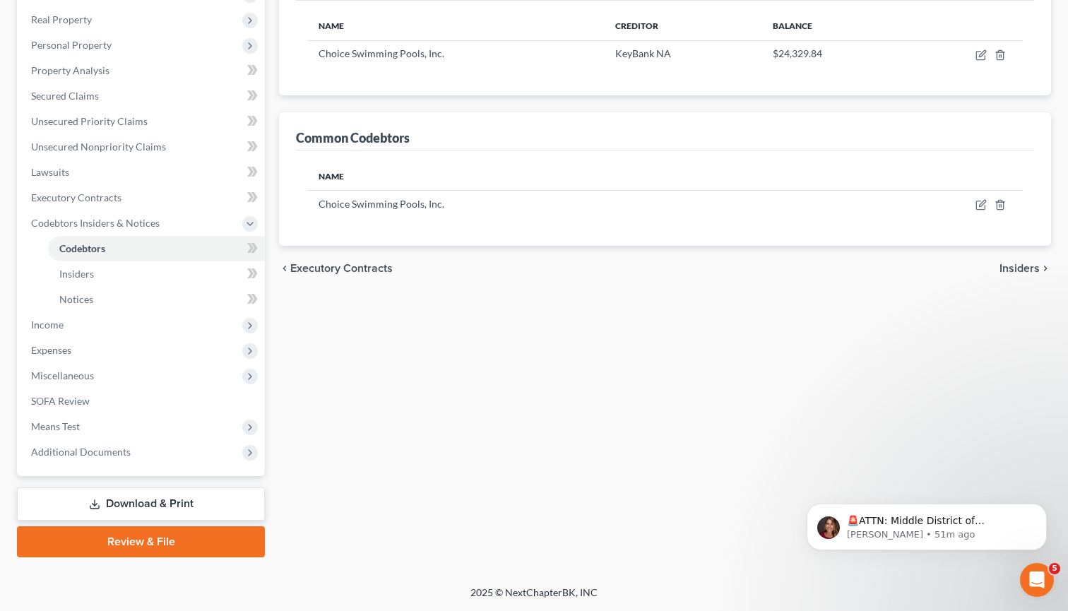
scroll to position [216, 0]
